Goal: Check status: Check status

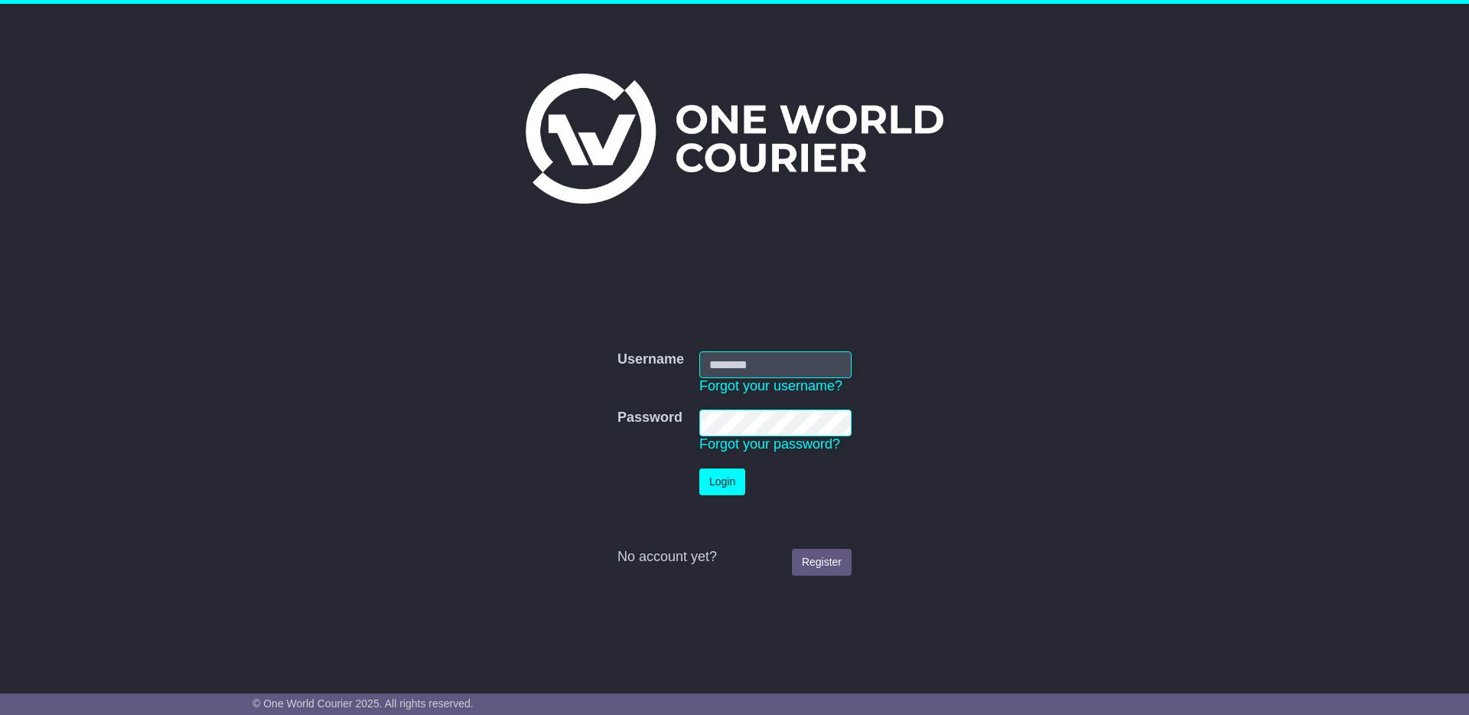
type input "**********"
click at [732, 477] on button "Login" at bounding box center [722, 481] width 46 height 27
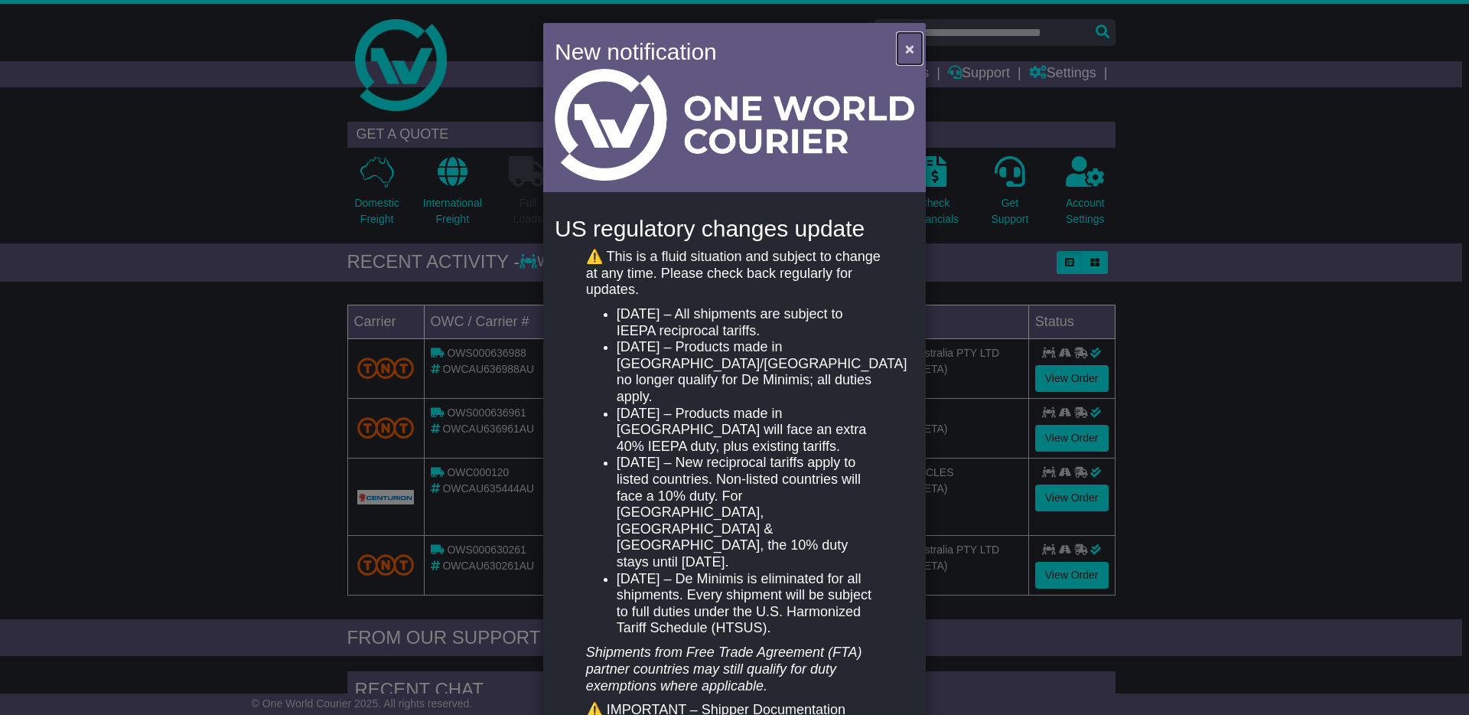
click at [905, 51] on span "×" at bounding box center [909, 49] width 9 height 18
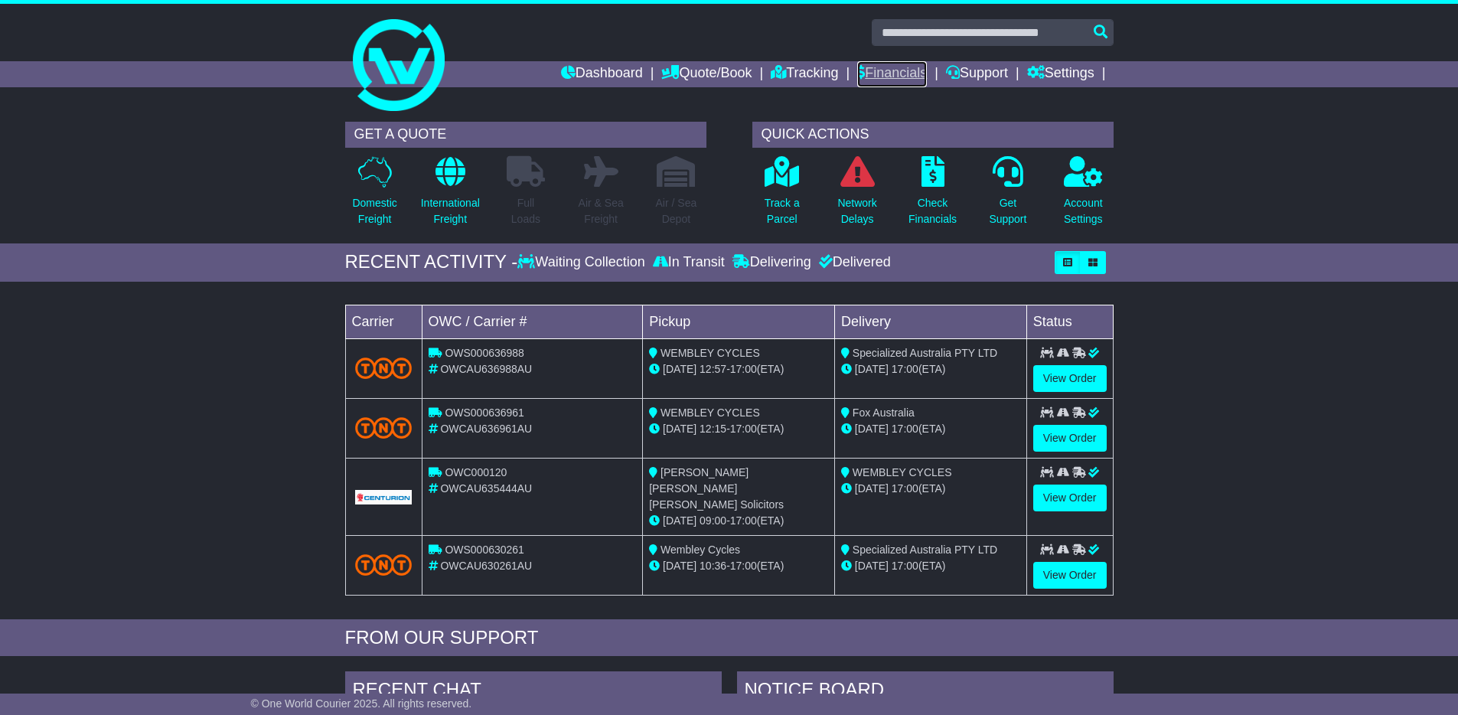
click at [898, 77] on link "Financials" at bounding box center [892, 74] width 70 height 26
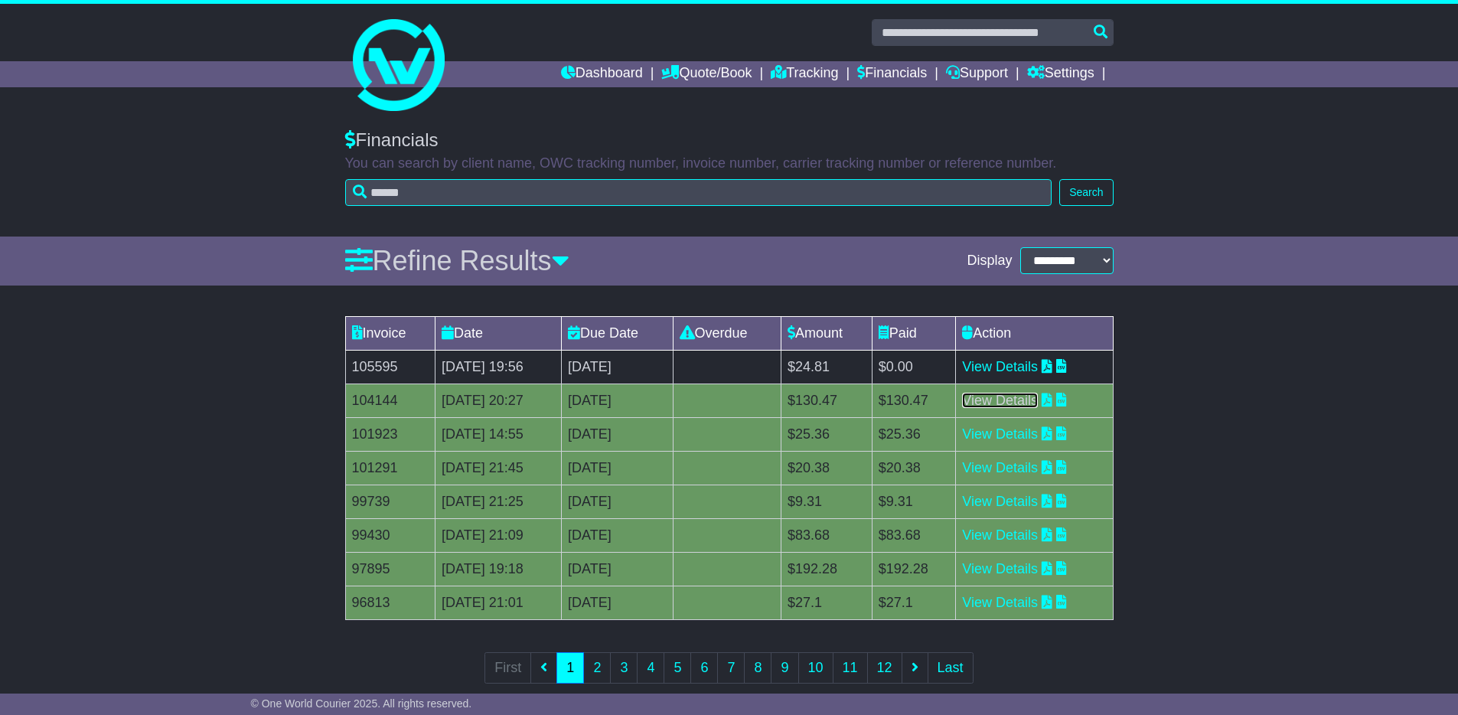
click at [1014, 396] on link "View Details" at bounding box center [1000, 400] width 76 height 15
click at [1038, 366] on link "View Details" at bounding box center [1000, 366] width 76 height 15
click at [601, 72] on link "Dashboard" at bounding box center [602, 74] width 82 height 26
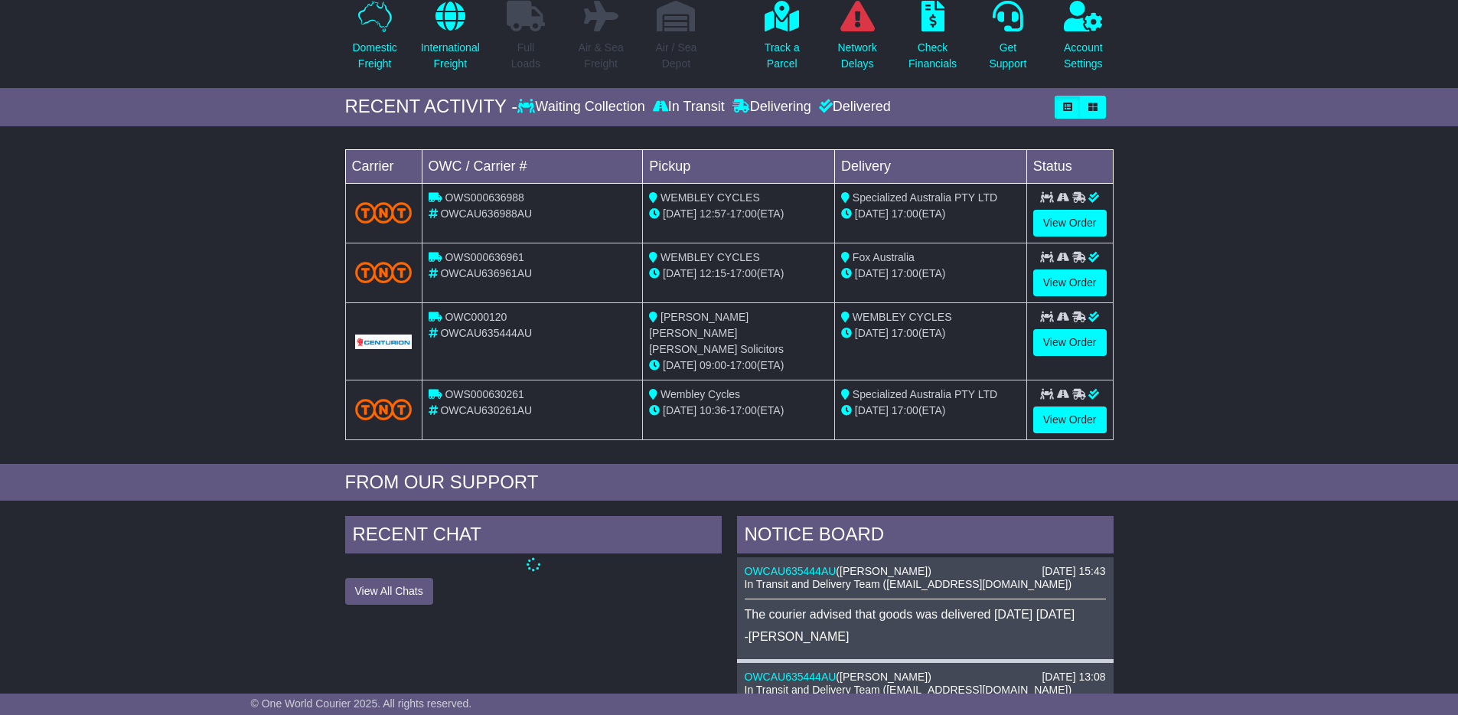
scroll to position [158, 0]
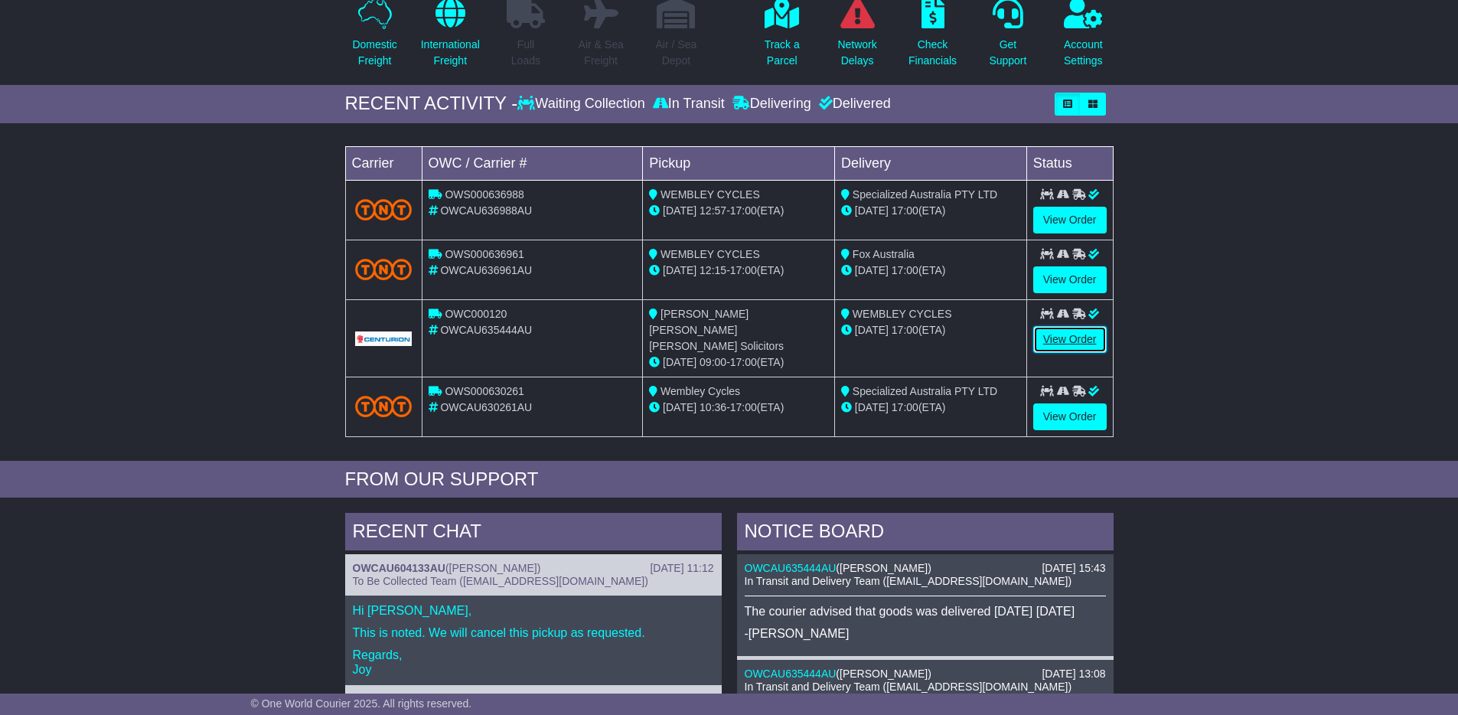
click at [1084, 338] on link "View Order" at bounding box center [1069, 339] width 73 height 27
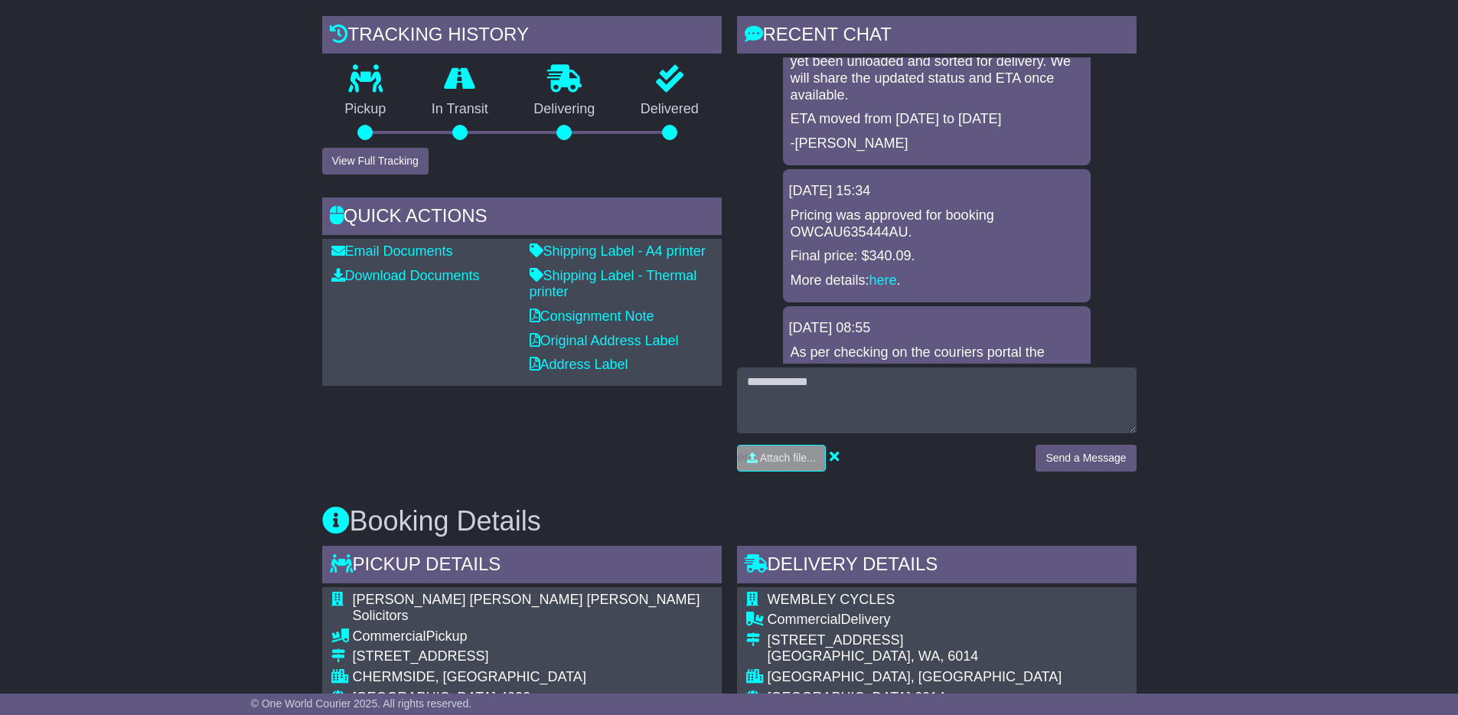
scroll to position [369, 0]
